Goal: Transaction & Acquisition: Purchase product/service

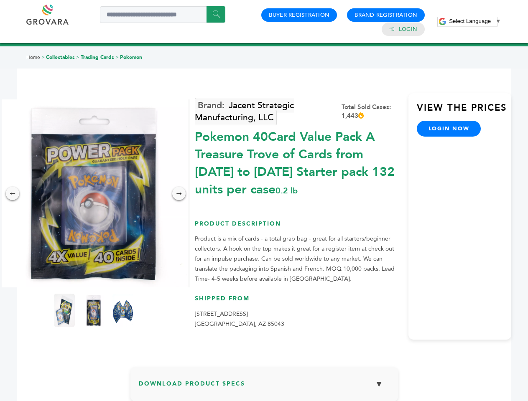
click at [475, 21] on span "Select Language" at bounding box center [470, 21] width 42 height 6
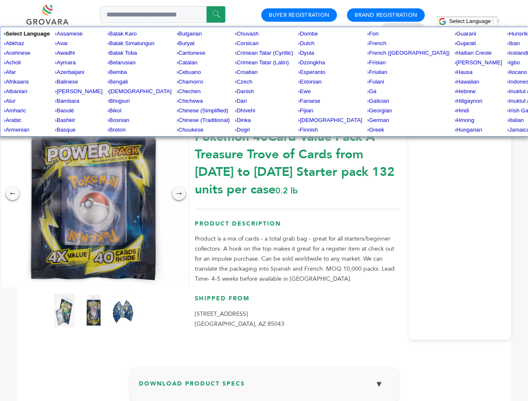
click at [94, 193] on img at bounding box center [94, 193] width 188 height 188
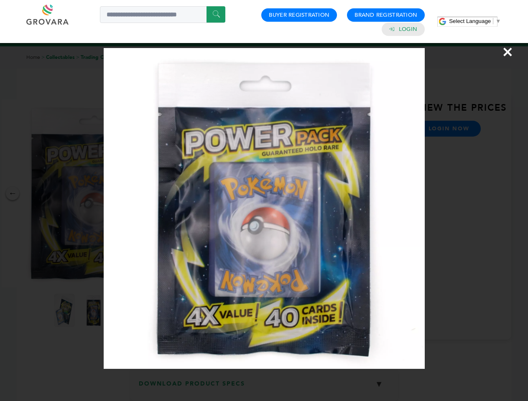
click at [13, 193] on div "×" at bounding box center [264, 200] width 528 height 401
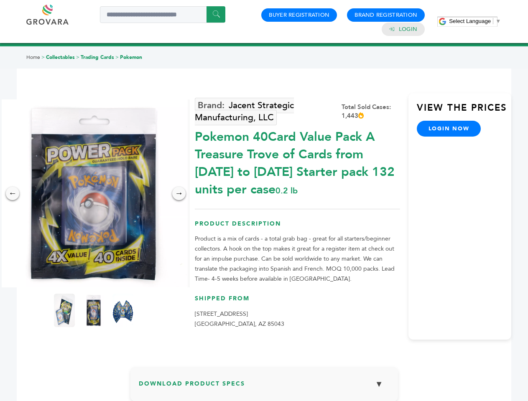
click at [179, 193] on div "→" at bounding box center [178, 193] width 13 height 13
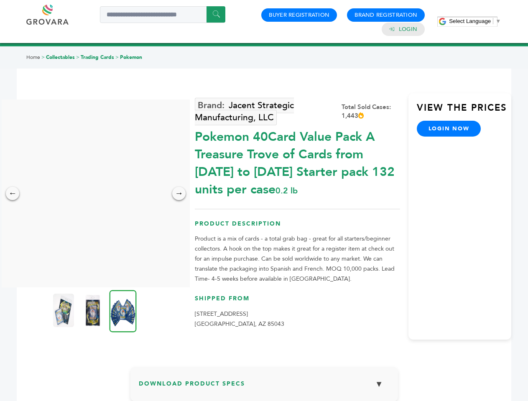
click at [64, 310] on img at bounding box center [63, 310] width 21 height 33
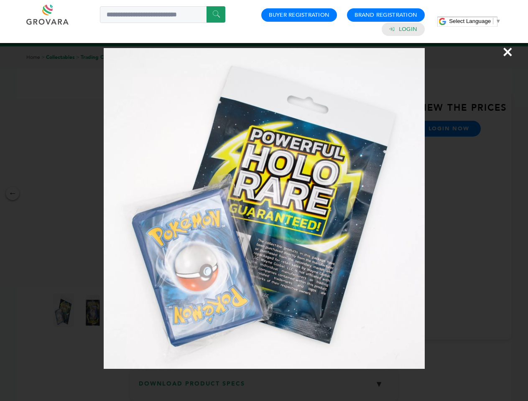
click at [94, 310] on div "×" at bounding box center [264, 200] width 528 height 401
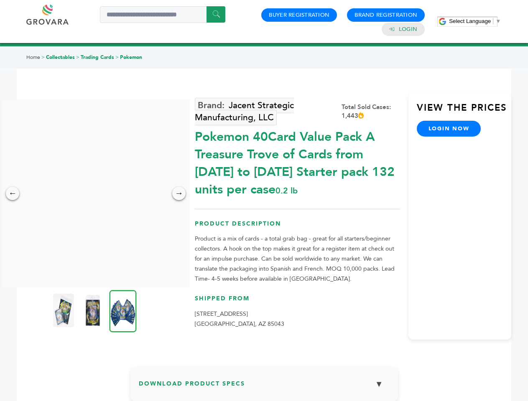
click at [123, 310] on img at bounding box center [122, 311] width 27 height 42
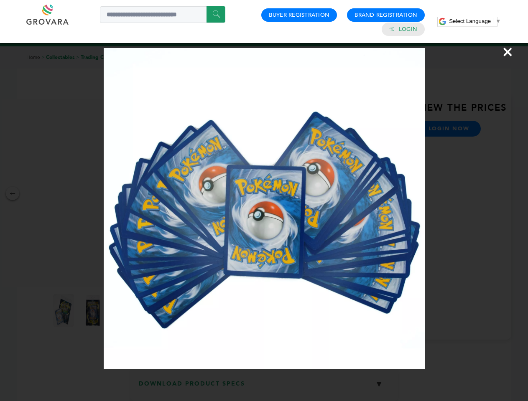
click at [264, 387] on div "×" at bounding box center [264, 200] width 528 height 401
